Goal: Task Accomplishment & Management: Use online tool/utility

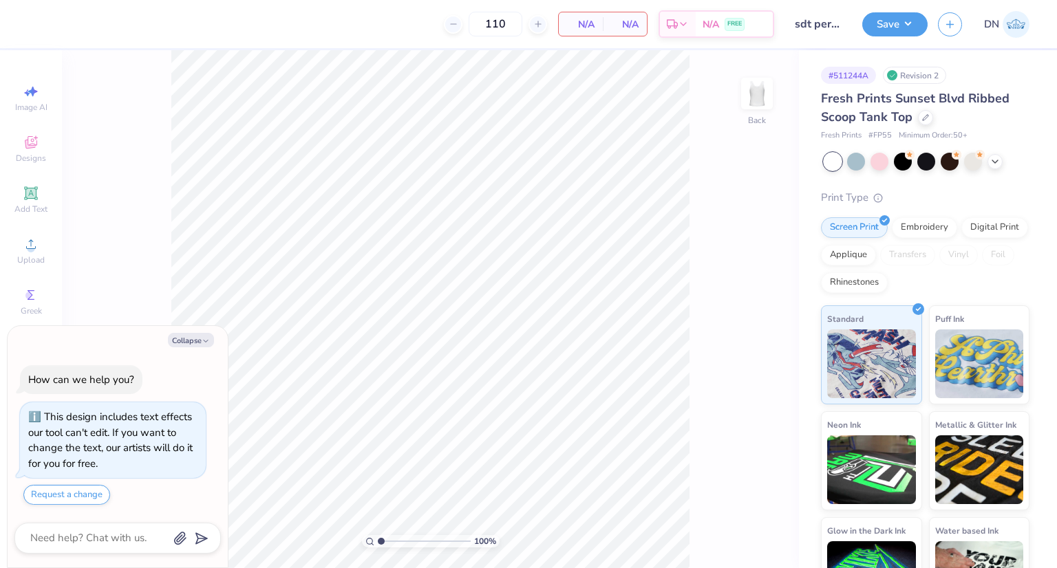
type textarea "x"
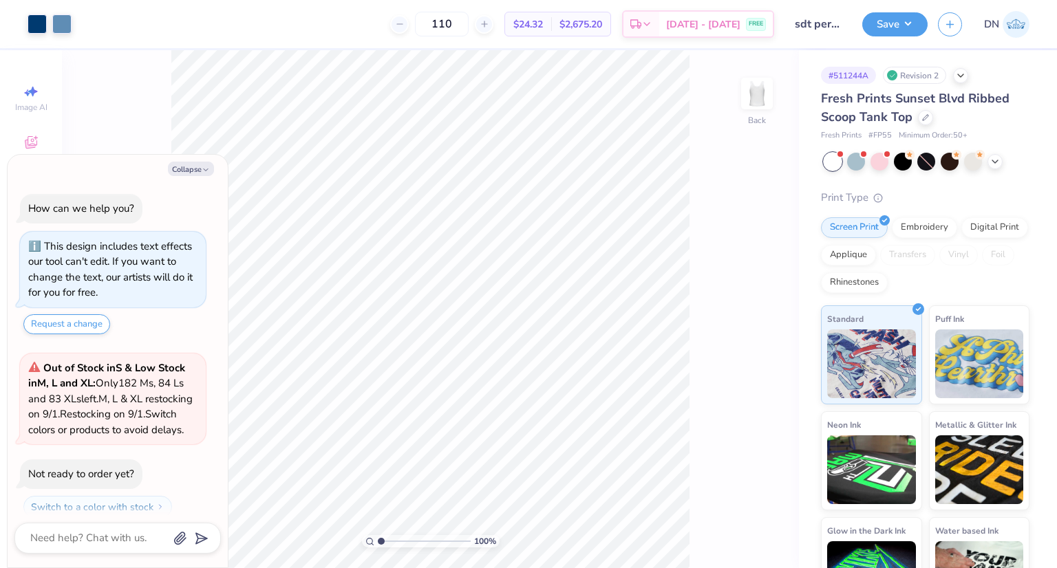
scroll to position [53, 0]
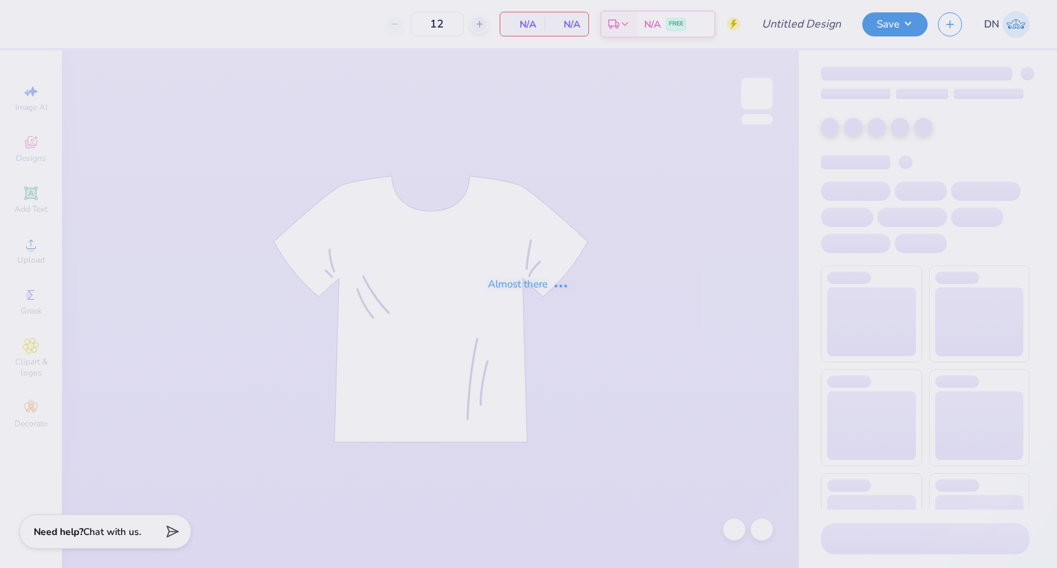
type input "sdt perfect fit tank"
type input "110"
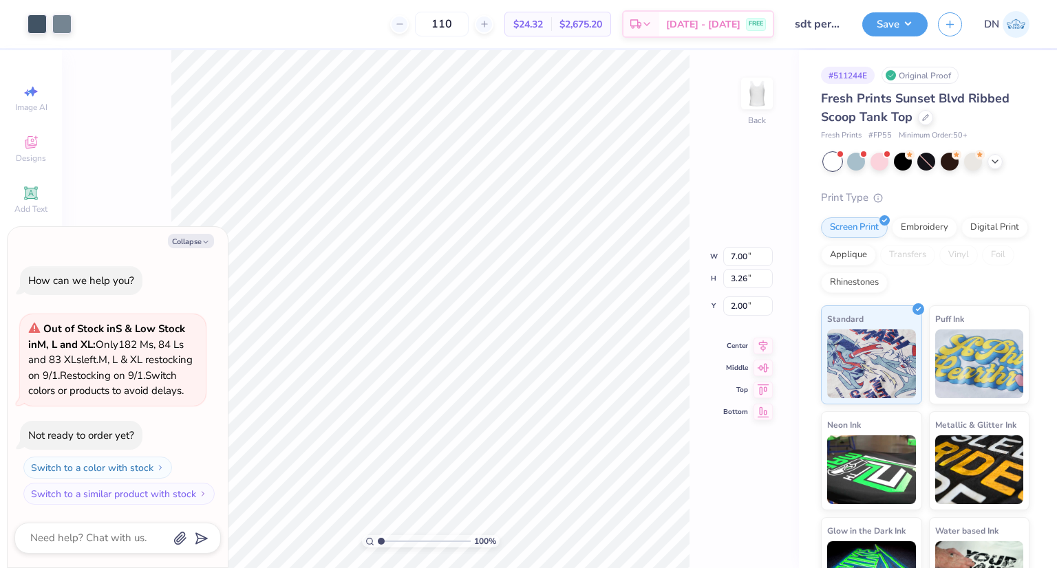
type textarea "x"
type input "5.01"
type input "2.33"
type input "2.93"
type textarea "x"
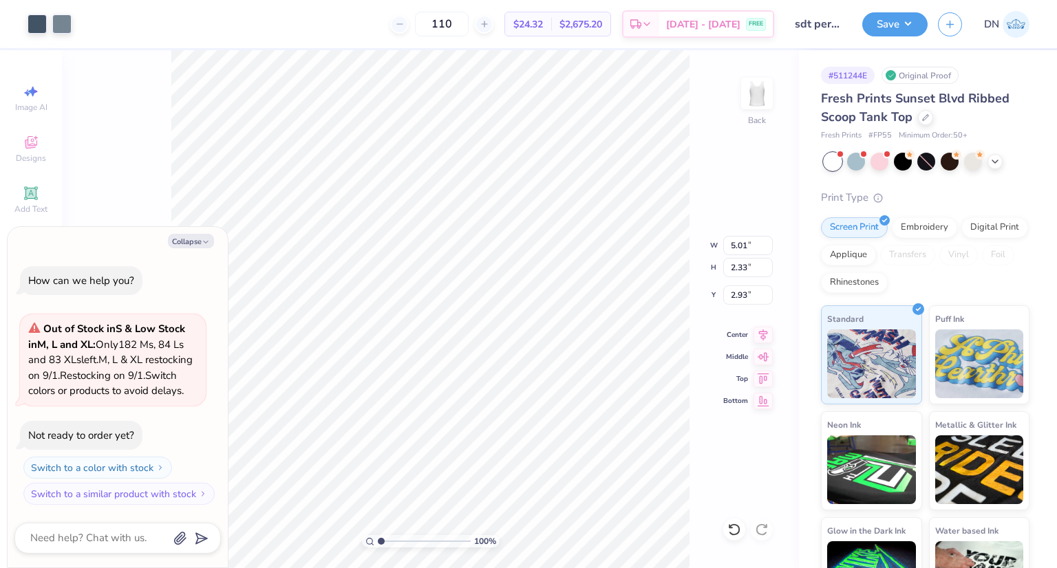
type input "1.34"
click at [761, 334] on icon at bounding box center [762, 333] width 19 height 17
type input "1.2703936809764"
type textarea "x"
type input "1.2703936809764"
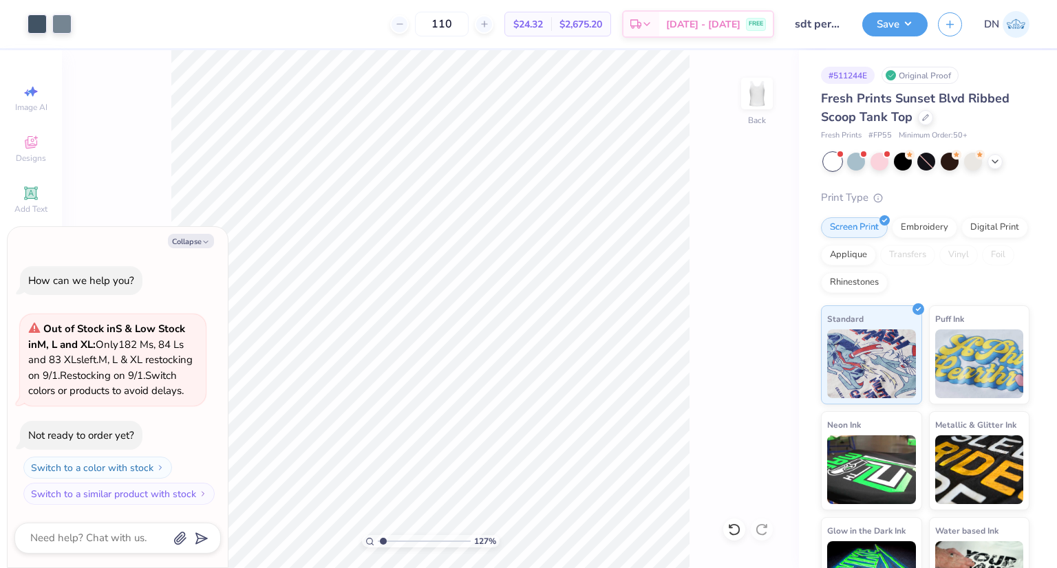
type textarea "x"
type input "1.2703936809764"
type textarea "x"
type input "1.2703936809764"
type textarea "x"
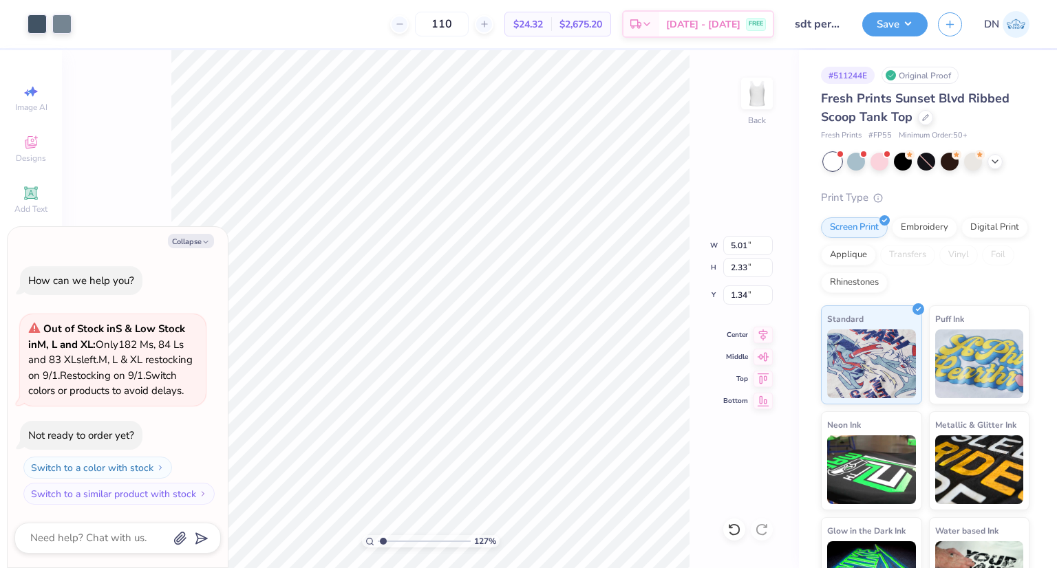
type input "6.07"
type input "2.83"
type input "1.2703936809764"
type textarea "x"
type input "1.2703936809764"
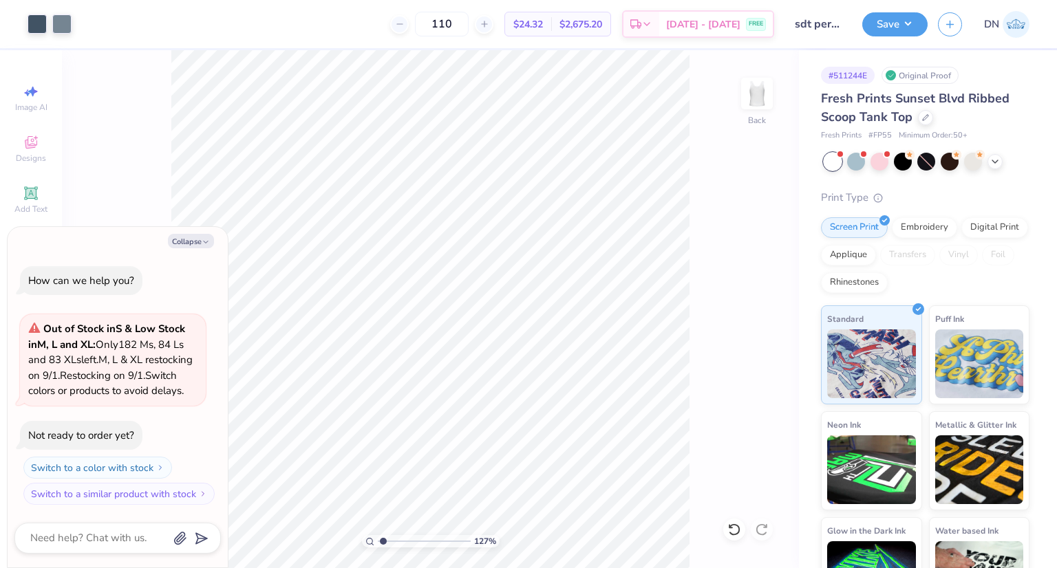
type textarea "x"
type input "1.2703936809764"
type textarea "x"
type input "1.30"
click at [34, 21] on div at bounding box center [37, 22] width 19 height 19
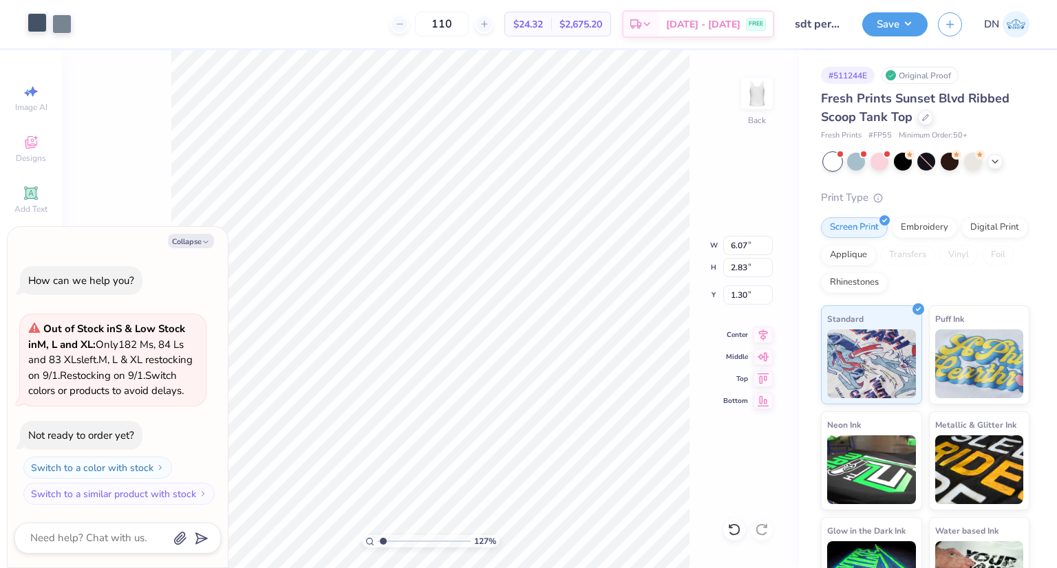
type input "1.2703936809764"
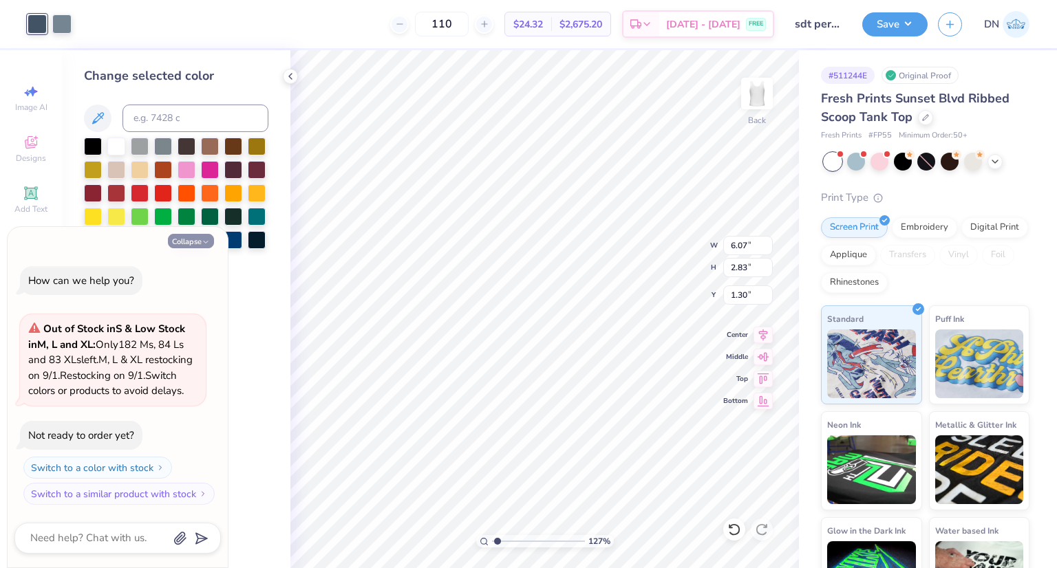
click at [198, 234] on button "Collapse" at bounding box center [191, 241] width 46 height 14
type textarea "x"
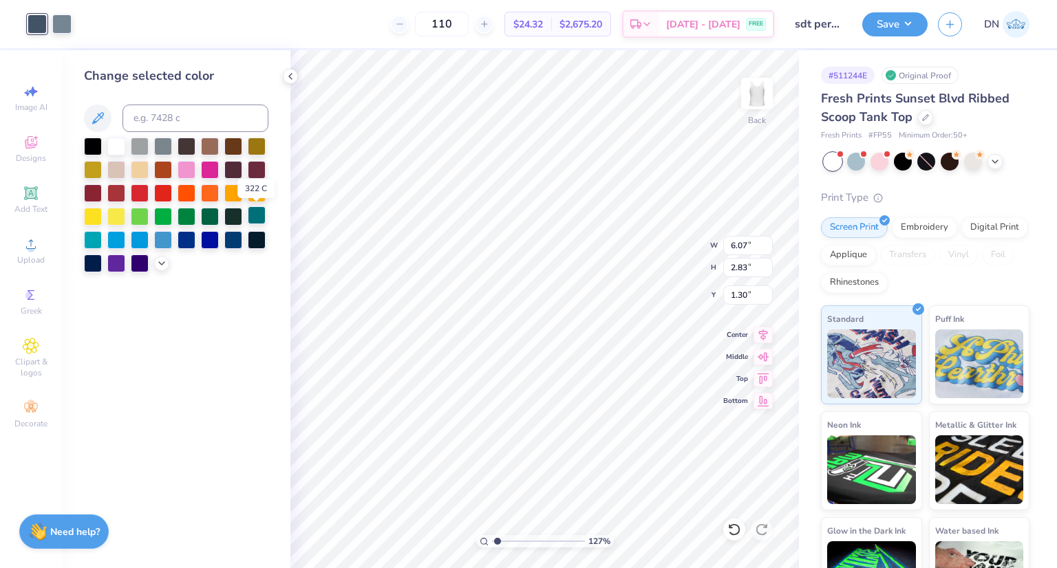
click at [255, 218] on div at bounding box center [257, 215] width 18 height 18
click at [233, 236] on div at bounding box center [233, 239] width 18 height 18
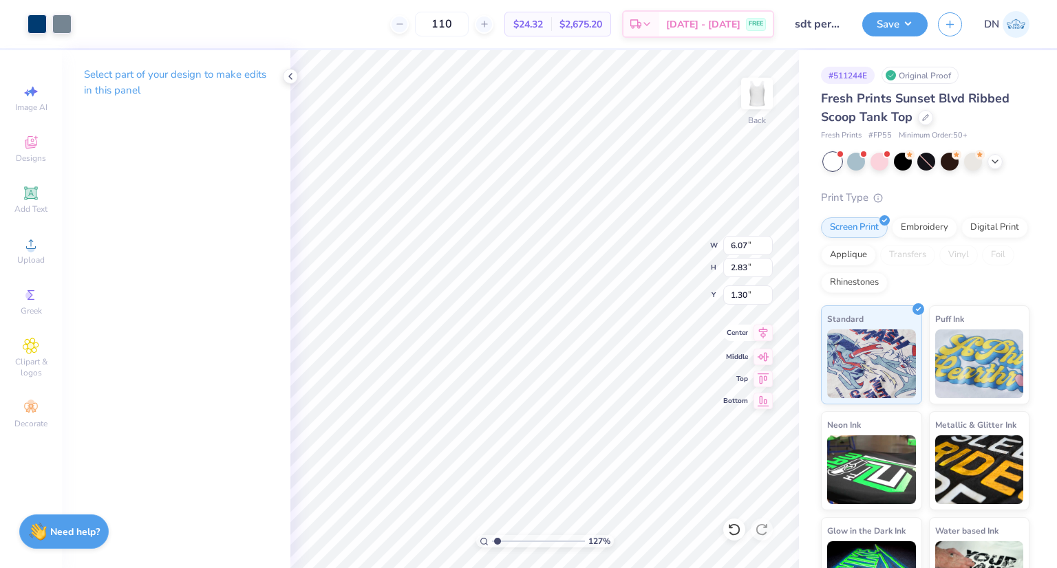
click at [762, 326] on icon at bounding box center [762, 333] width 19 height 17
click at [889, 25] on button "Save" at bounding box center [894, 22] width 65 height 24
type input "1.2703936809764"
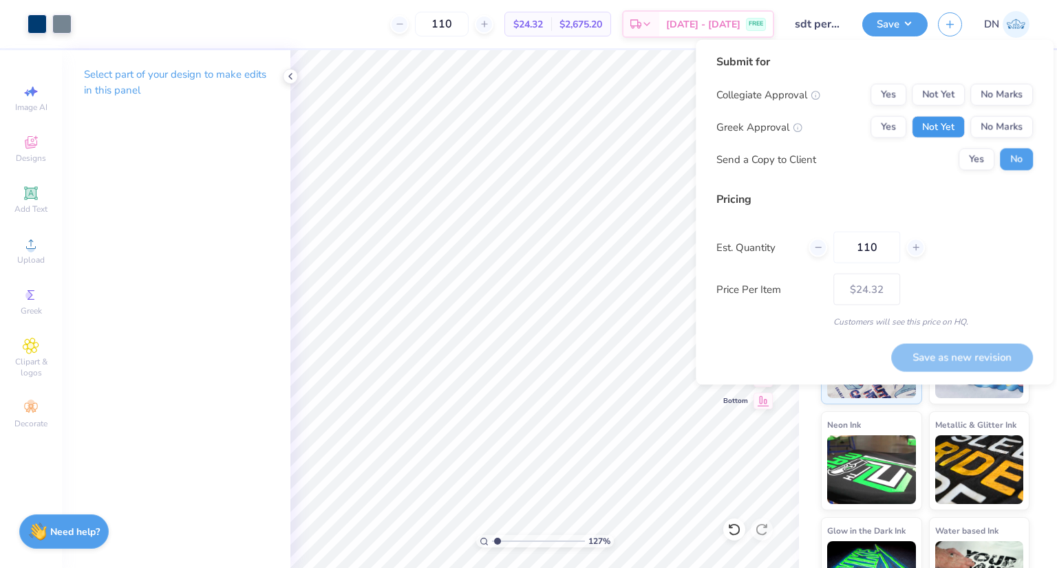
click at [955, 127] on button "Not Yet" at bounding box center [937, 127] width 53 height 22
click at [892, 120] on button "Yes" at bounding box center [888, 127] width 36 height 22
click at [995, 98] on button "No Marks" at bounding box center [1001, 95] width 63 height 22
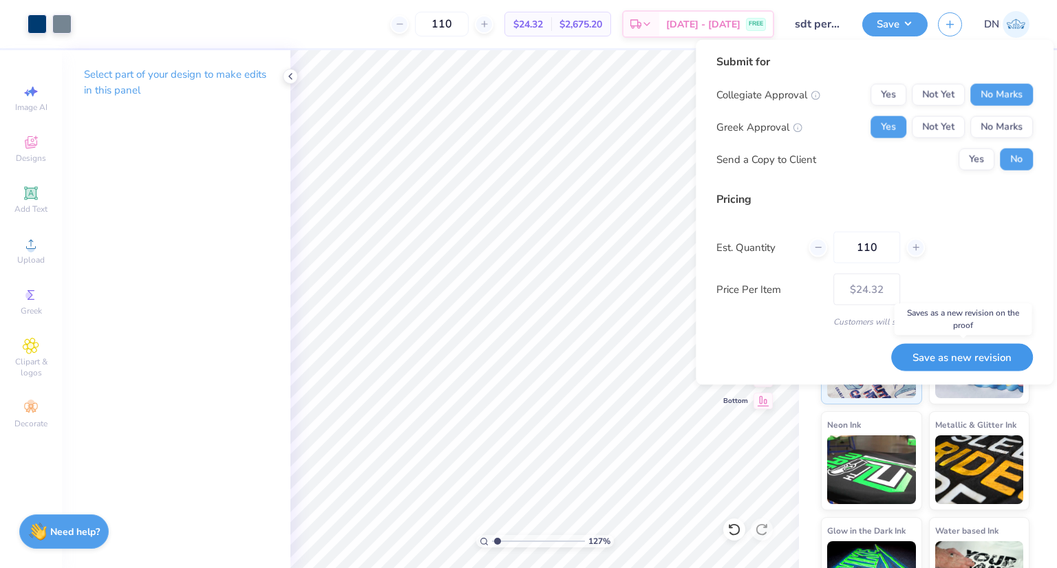
click at [974, 358] on button "Save as new revision" at bounding box center [962, 357] width 142 height 28
type input "$24.32"
type input "1.2703936809764"
